Goal: Information Seeking & Learning: Learn about a topic

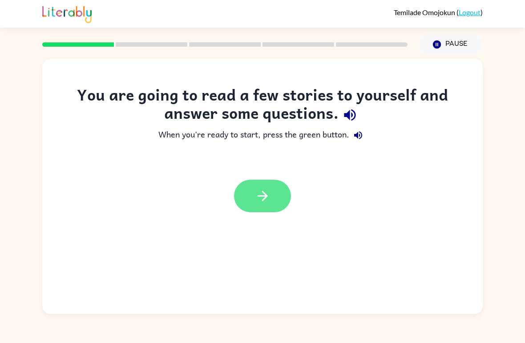
click at [269, 188] on icon "button" at bounding box center [263, 196] width 16 height 16
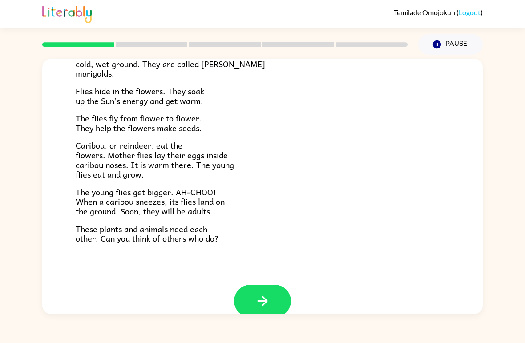
scroll to position [165, 0]
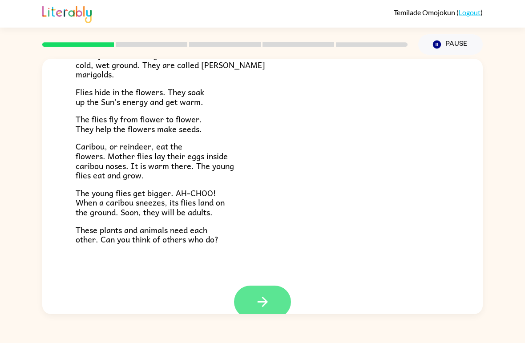
click at [268, 294] on icon "button" at bounding box center [263, 302] width 16 height 16
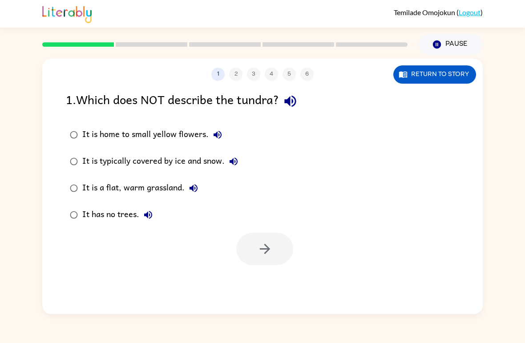
scroll to position [0, 0]
click at [143, 188] on div "It is a flat, warm grassland." at bounding box center [142, 188] width 120 height 18
click at [258, 257] on icon "button" at bounding box center [265, 249] width 16 height 16
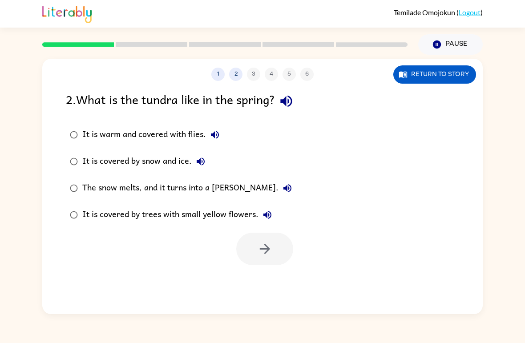
click at [191, 186] on div "The snow melts, and it turns into a [PERSON_NAME]." at bounding box center [189, 188] width 214 height 18
click at [263, 256] on icon "button" at bounding box center [265, 249] width 16 height 16
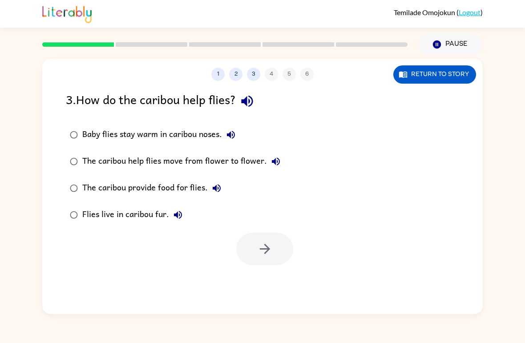
click at [161, 133] on div "Baby flies stay warm in caribou noses." at bounding box center [160, 135] width 157 height 18
click at [265, 250] on icon "button" at bounding box center [265, 249] width 16 height 16
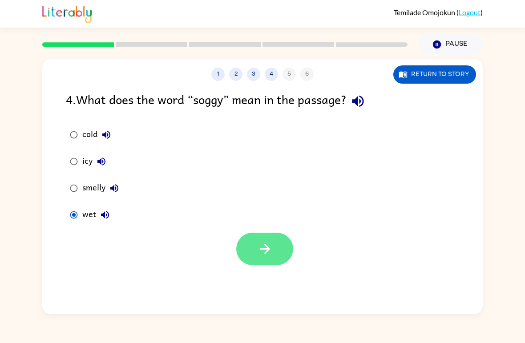
click at [272, 249] on icon "button" at bounding box center [265, 249] width 16 height 16
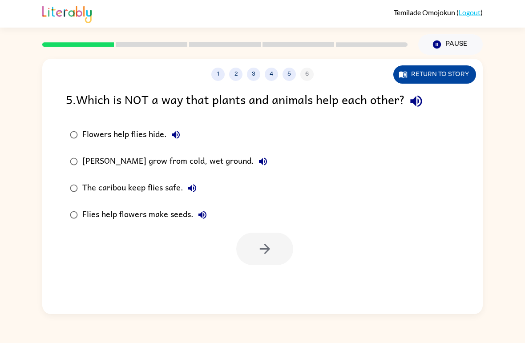
click at [446, 81] on button "Return to story" at bounding box center [434, 74] width 83 height 18
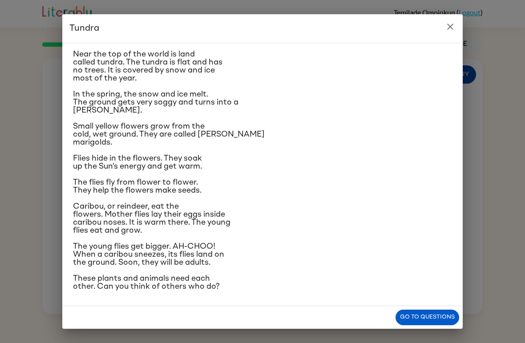
scroll to position [81, 0]
click at [523, 96] on div "Tundra Near the top of the world is land called tundra. The tundra is flat and …" at bounding box center [262, 171] width 525 height 343
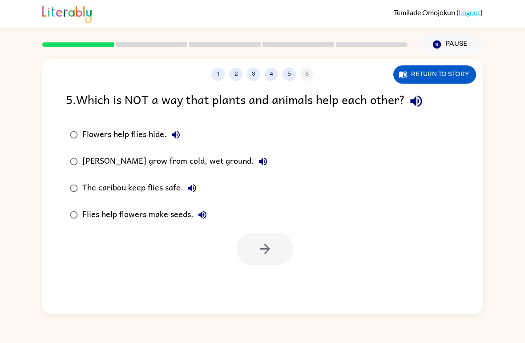
click at [142, 137] on div "Flowers help flies hide." at bounding box center [133, 135] width 102 height 18
click at [123, 211] on div "Flies help flowers make seeds." at bounding box center [146, 215] width 129 height 18
click at [145, 190] on div "The caribou keep flies safe." at bounding box center [141, 188] width 119 height 18
click at [263, 233] on button "button" at bounding box center [264, 249] width 57 height 32
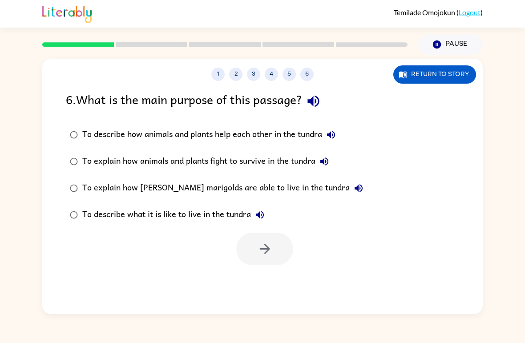
click at [259, 139] on div "To describe how animals and plants help each other in the tundra" at bounding box center [210, 135] width 257 height 18
click at [264, 246] on icon "button" at bounding box center [265, 249] width 16 height 16
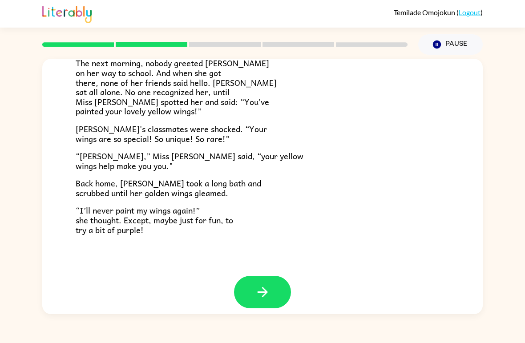
scroll to position [239, 0]
click at [268, 276] on button "button" at bounding box center [262, 292] width 57 height 32
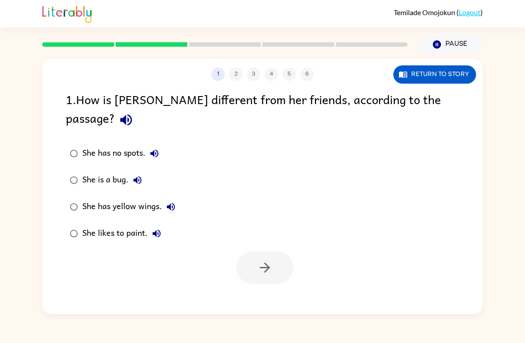
click at [149, 198] on div "She has yellow wings." at bounding box center [130, 207] width 97 height 18
click at [279, 251] on button "button" at bounding box center [264, 267] width 57 height 32
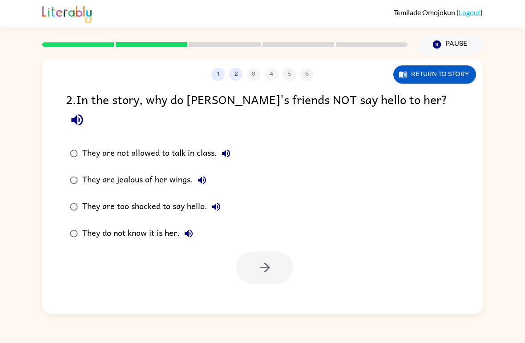
click at [254, 251] on div at bounding box center [264, 267] width 57 height 32
click at [116, 225] on div "They do not know it is her." at bounding box center [139, 234] width 115 height 18
click at [273, 257] on button "button" at bounding box center [264, 267] width 57 height 32
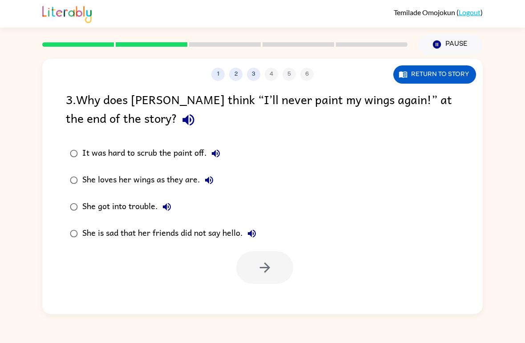
click at [149, 230] on div "She is sad that her friends did not say hello." at bounding box center [171, 234] width 178 height 18
click at [256, 258] on button "button" at bounding box center [264, 267] width 57 height 32
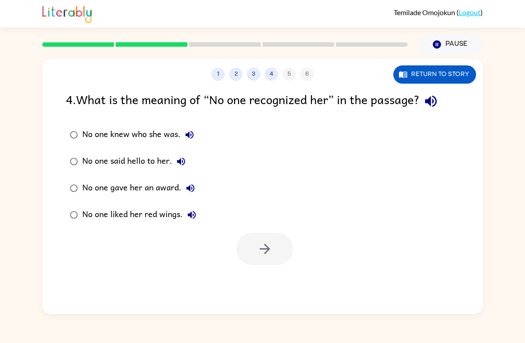
click at [139, 133] on div "No one knew who she was." at bounding box center [140, 135] width 116 height 18
click at [267, 237] on button "button" at bounding box center [264, 249] width 57 height 32
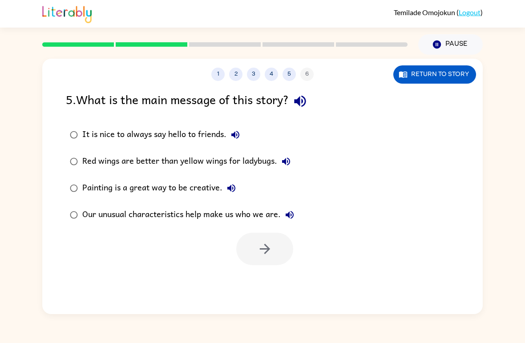
click at [220, 225] on label "Our unusual characteristics help make us who we are." at bounding box center [182, 214] width 242 height 27
click at [269, 249] on icon "button" at bounding box center [264, 249] width 10 height 10
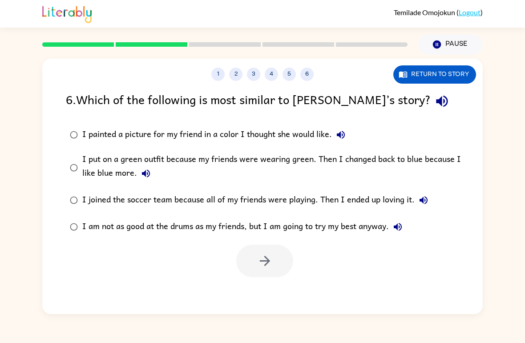
click at [325, 221] on div "I am not as good at the drums as my friends, but I am going to try my best anyw…" at bounding box center [244, 227] width 324 height 18
click at [277, 261] on button "button" at bounding box center [264, 261] width 57 height 32
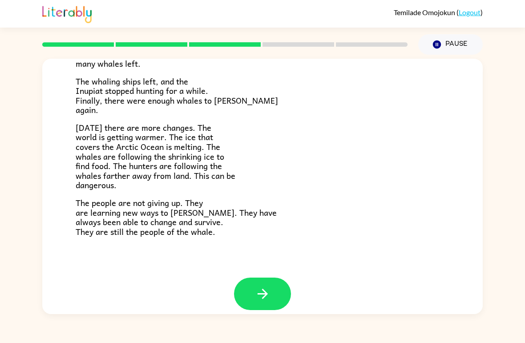
scroll to position [289, 0]
click at [258, 286] on icon "button" at bounding box center [263, 294] width 16 height 16
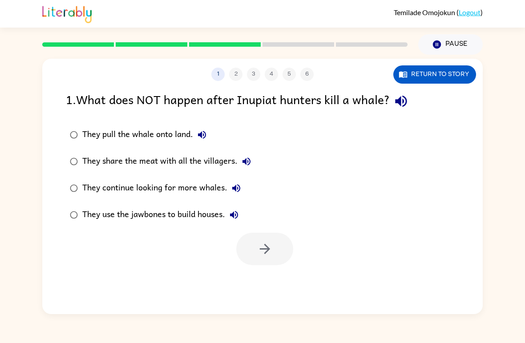
scroll to position [0, 0]
click at [106, 186] on div "They continue looking for more whales." at bounding box center [163, 188] width 163 height 18
click at [266, 245] on icon "button" at bounding box center [265, 249] width 16 height 16
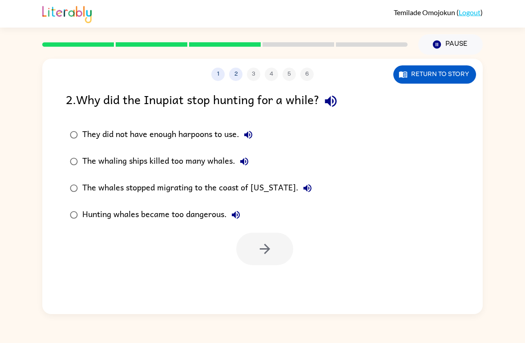
click at [162, 168] on div "The whaling ships killed too many whales." at bounding box center [167, 162] width 171 height 18
click at [256, 240] on button "button" at bounding box center [264, 249] width 57 height 32
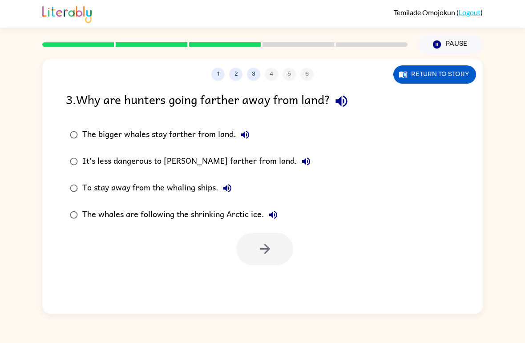
click at [198, 217] on div "The whales are following the shrinking Arctic ice." at bounding box center [182, 215] width 200 height 18
click at [257, 248] on icon "button" at bounding box center [265, 249] width 16 height 16
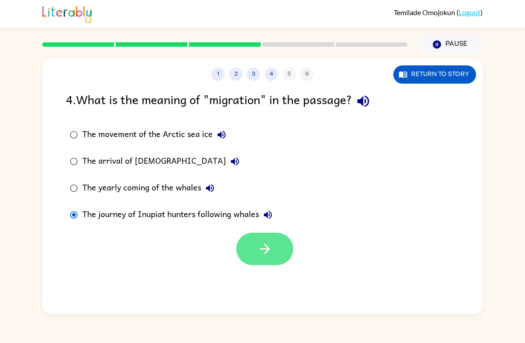
click at [269, 253] on icon "button" at bounding box center [265, 249] width 16 height 16
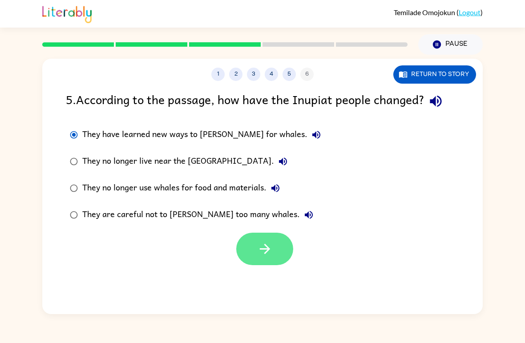
click at [266, 255] on icon "button" at bounding box center [265, 249] width 16 height 16
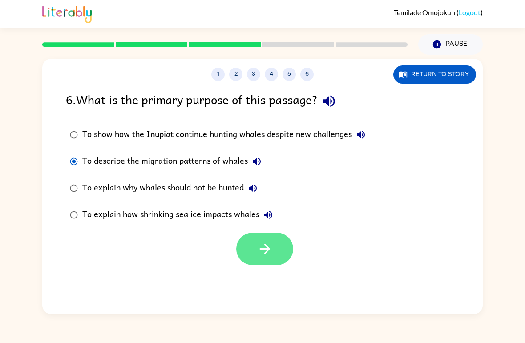
click at [260, 244] on icon "button" at bounding box center [265, 249] width 16 height 16
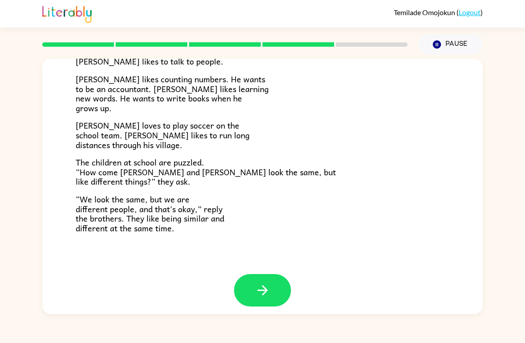
scroll to position [185, 0]
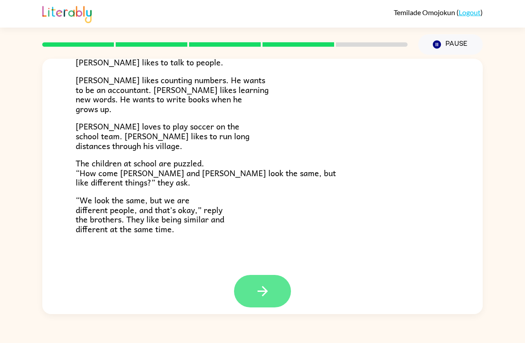
click at [262, 286] on icon "button" at bounding box center [262, 291] width 10 height 10
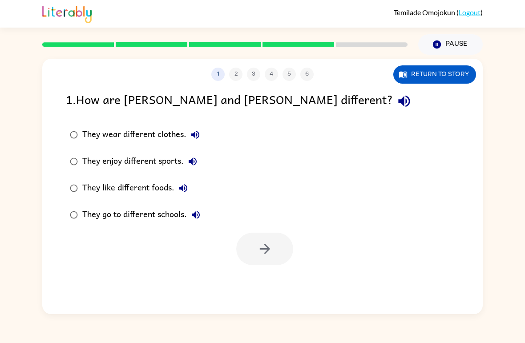
scroll to position [0, 0]
click at [266, 252] on icon "button" at bounding box center [264, 249] width 10 height 10
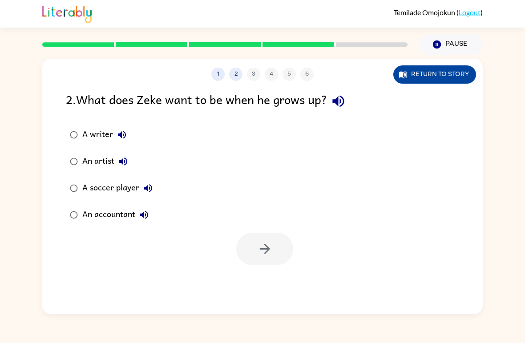
click at [462, 76] on button "Return to story" at bounding box center [434, 74] width 83 height 18
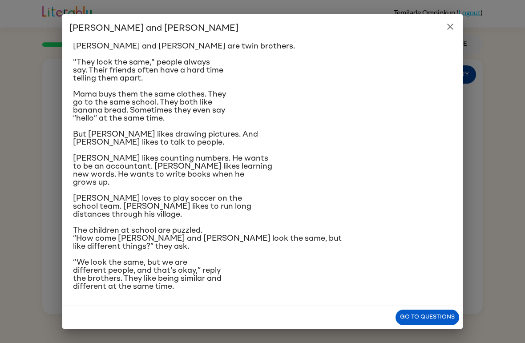
scroll to position [71, 0]
click at [466, 21] on div "[PERSON_NAME] and [PERSON_NAME] and [PERSON_NAME] are twin brothers. "They look…" at bounding box center [262, 171] width 525 height 343
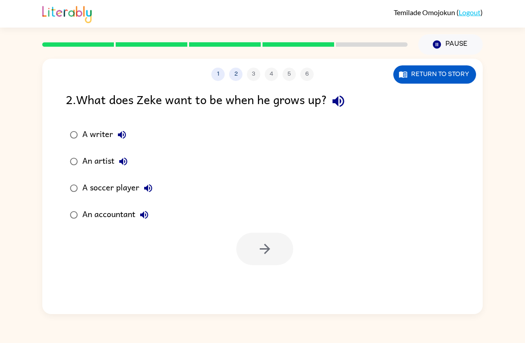
click at [466, 20] on div "[PERSON_NAME] ( Logout )" at bounding box center [262, 14] width 440 height 28
click at [87, 186] on div "A soccer player" at bounding box center [119, 188] width 75 height 18
click at [270, 257] on icon "button" at bounding box center [265, 249] width 16 height 16
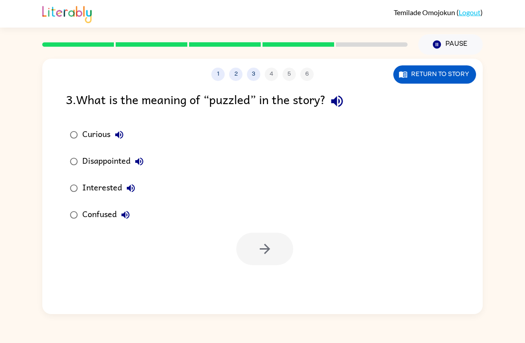
click at [86, 213] on div "Confused" at bounding box center [108, 215] width 52 height 18
click at [274, 252] on button "button" at bounding box center [264, 249] width 57 height 32
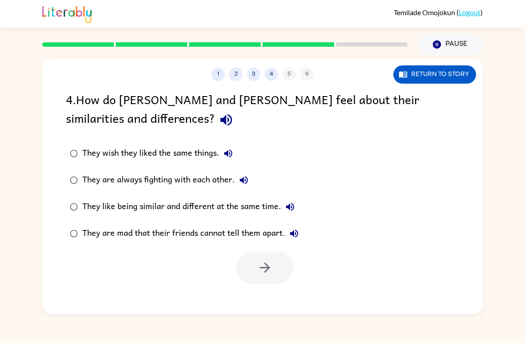
click at [245, 208] on div "They like being similar and different at the same time." at bounding box center [190, 207] width 217 height 18
click at [274, 266] on button "button" at bounding box center [264, 267] width 57 height 32
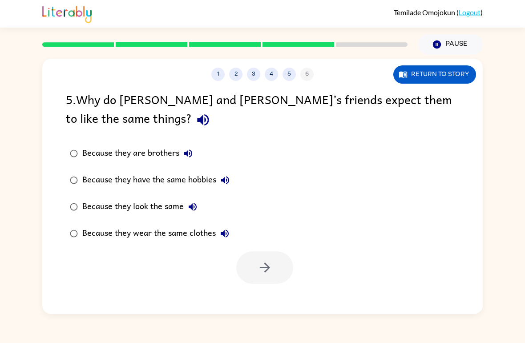
click at [141, 215] on div "Because they look the same" at bounding box center [141, 207] width 119 height 18
click at [259, 266] on icon "button" at bounding box center [265, 268] width 16 height 16
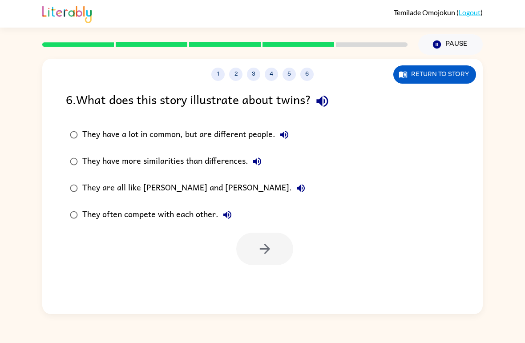
click at [226, 133] on div "They have a lot in common, but are different people." at bounding box center [187, 135] width 211 height 18
click at [269, 259] on button "button" at bounding box center [264, 249] width 57 height 32
